Goal: Find contact information: Obtain details needed to contact an individual or organization

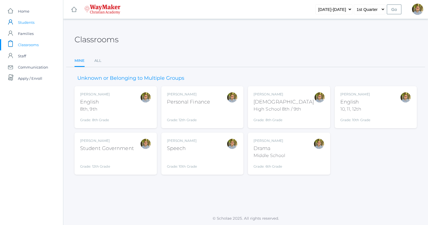
click at [35, 18] on link "icons/user/plain Created with Sketch. Students" at bounding box center [31, 22] width 63 height 11
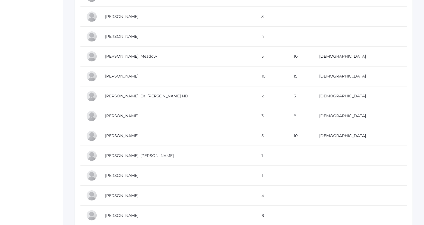
scroll to position [875, 0]
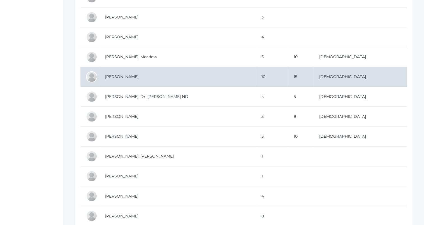
click at [229, 73] on td "Lawler, Ryan" at bounding box center [178, 77] width 156 height 20
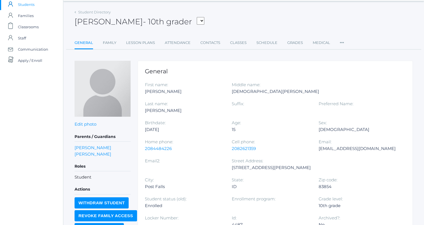
scroll to position [17, 0]
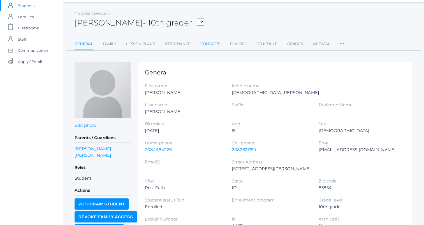
click at [207, 42] on link "Contacts" at bounding box center [210, 43] width 20 height 11
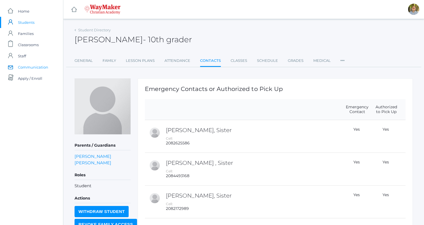
click at [39, 66] on span "Communication" at bounding box center [33, 67] width 30 height 11
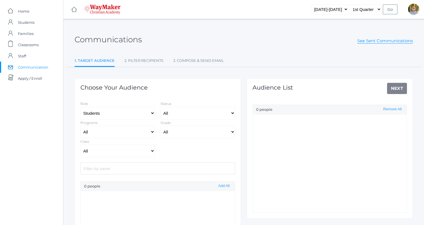
select select "Enrolled"
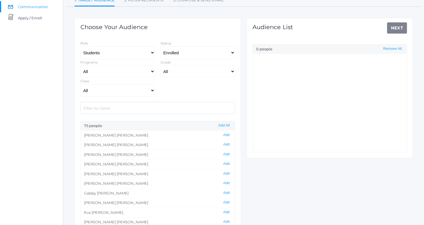
scroll to position [70, 0]
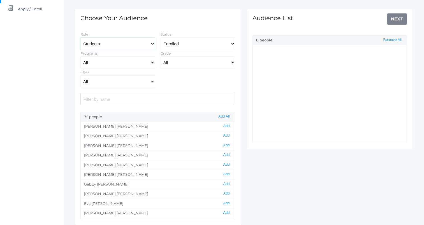
click at [120, 43] on select "Students Staff" at bounding box center [117, 44] width 75 height 13
click at [154, 16] on div "Choose Your Audience Role Students Staff Status All Enrolled Withdrawn Programs…" at bounding box center [158, 117] width 167 height 217
click at [125, 95] on input "search" at bounding box center [157, 99] width 155 height 12
type input "l"
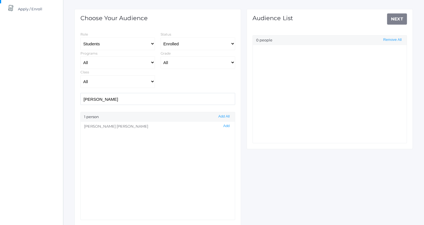
type input "ryan"
click at [161, 128] on li "Ryan Lawler Add" at bounding box center [158, 127] width 154 height 10
click at [102, 126] on li "Ryan Lawler Add" at bounding box center [158, 127] width 154 height 10
click at [190, 82] on div "Role Students Staff Status All Enrolled Withdrawn Programs All Full-Time Hybrid…" at bounding box center [158, 59] width 160 height 57
click at [147, 46] on select "Students Staff" at bounding box center [117, 44] width 75 height 13
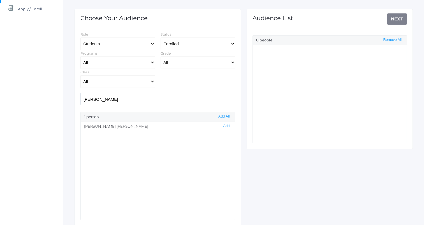
click at [127, 30] on div "Choose Your Audience Role Students Staff Status All Enrolled Withdrawn Programs…" at bounding box center [158, 117] width 167 height 217
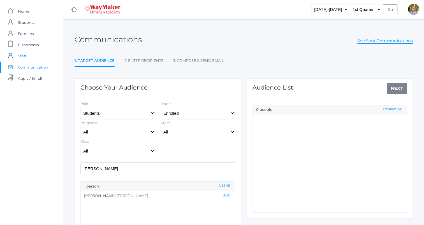
scroll to position [0, 0]
click at [28, 22] on span "Students" at bounding box center [26, 22] width 17 height 11
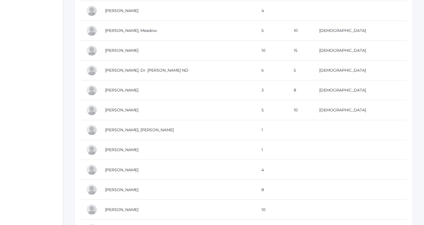
scroll to position [897, 0]
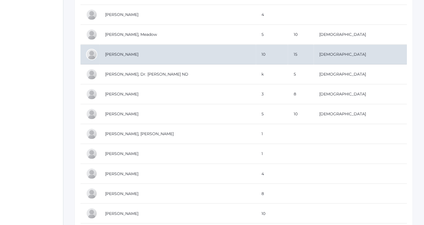
click at [195, 56] on td "Lawler, Ryan" at bounding box center [178, 55] width 156 height 20
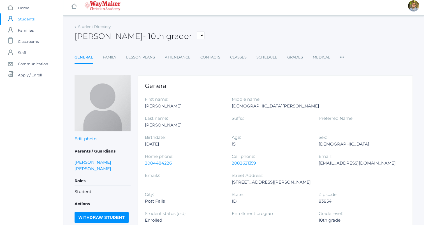
scroll to position [3, 0]
click at [208, 61] on link "Contacts" at bounding box center [210, 57] width 20 height 11
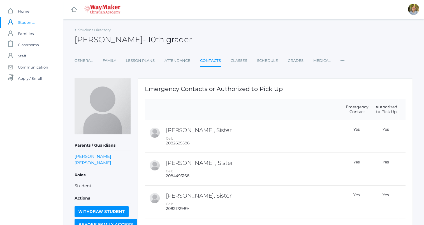
scroll to position [162, 0]
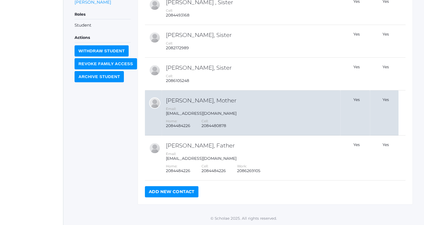
click at [226, 111] on div "[EMAIL_ADDRESS][DOMAIN_NAME]" at bounding box center [252, 113] width 173 height 5
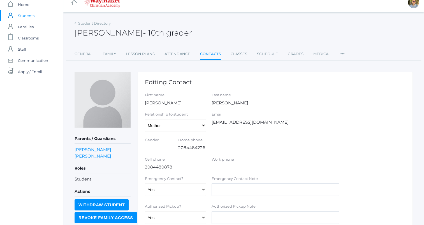
scroll to position [8, 0]
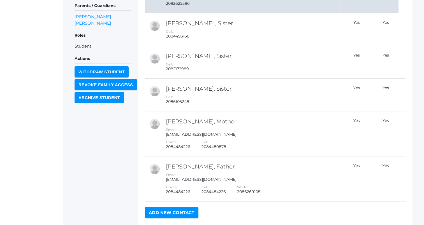
scroll to position [162, 0]
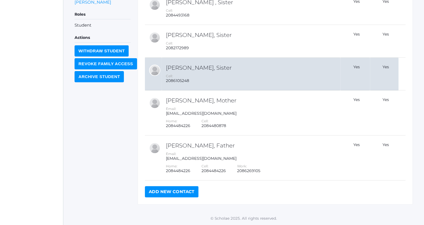
drag, startPoint x: 169, startPoint y: 113, endPoint x: 293, endPoint y: 67, distance: 131.5
click at [293, 67] on h2 "[PERSON_NAME], Sister" at bounding box center [252, 68] width 173 height 6
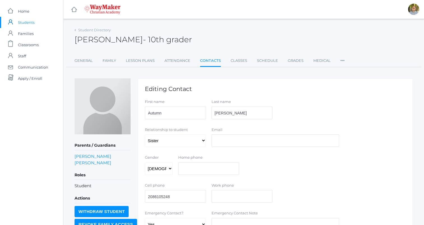
scroll to position [15, 0]
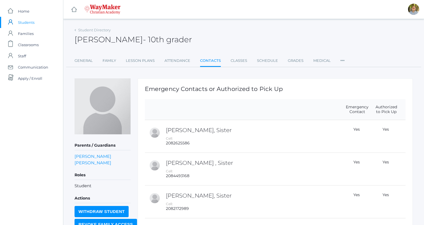
scroll to position [162, 0]
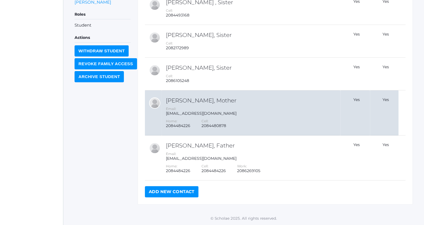
click at [261, 110] on div "Email: [EMAIL_ADDRESS][DOMAIN_NAME]" at bounding box center [252, 112] width 173 height 10
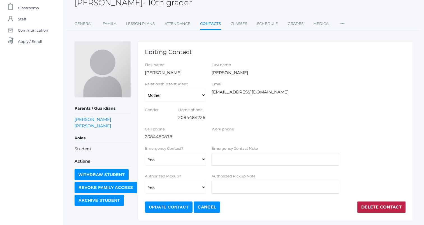
scroll to position [38, 0]
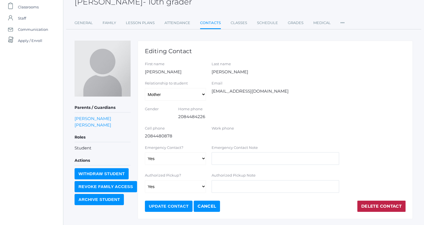
click at [223, 93] on div "Email [EMAIL_ADDRESS][DOMAIN_NAME]" at bounding box center [276, 88] width 128 height 14
click at [223, 93] on div "Email bugginyou6@gmail.com" at bounding box center [276, 88] width 128 height 14
copy form "[EMAIL_ADDRESS][DOMAIN_NAME]"
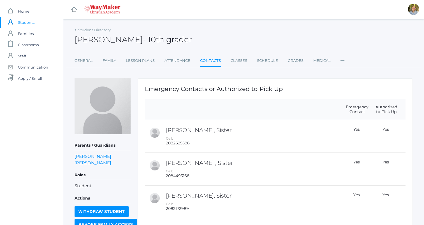
scroll to position [162, 0]
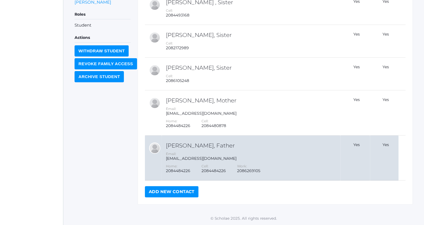
click at [259, 150] on td "[PERSON_NAME], Father Email: [EMAIL_ADDRESS][DOMAIN_NAME] Home: 2084484226 Cell…" at bounding box center [251, 158] width 179 height 45
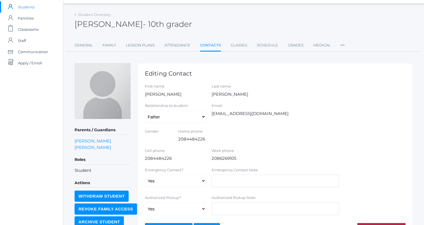
scroll to position [16, 0]
click at [224, 111] on div "Email [EMAIL_ADDRESS][DOMAIN_NAME]" at bounding box center [276, 110] width 128 height 14
click at [224, 111] on div "Email 71lawler@gmail.com" at bounding box center [276, 110] width 128 height 14
copy form "71lawler@gmail.com"
